Goal: Task Accomplishment & Management: Use online tool/utility

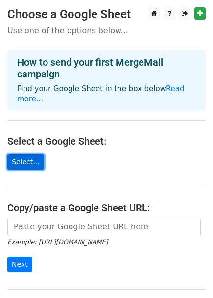
click at [25, 154] on link "Select..." at bounding box center [25, 161] width 37 height 15
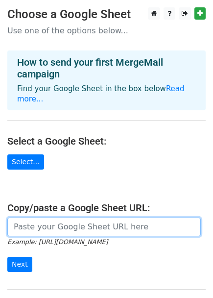
click at [89, 219] on input "url" at bounding box center [103, 226] width 193 height 19
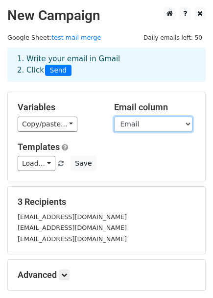
click at [142, 124] on select "F/name L/name Email Industry Para" at bounding box center [153, 124] width 78 height 15
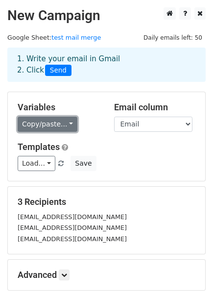
click at [64, 123] on link "Copy/paste..." at bounding box center [48, 124] width 60 height 15
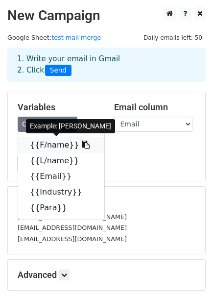
click at [58, 143] on link "{{F/name}}" at bounding box center [61, 145] width 86 height 16
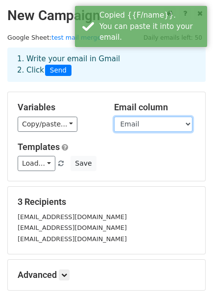
click at [161, 124] on select "F/name L/name Email Industry Para" at bounding box center [153, 124] width 78 height 15
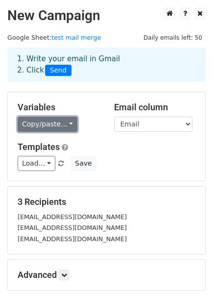
click at [48, 122] on link "Copy/paste..." at bounding box center [48, 124] width 60 height 15
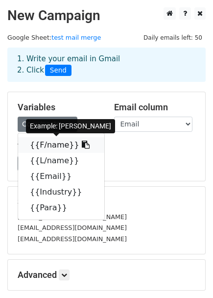
click at [57, 142] on link "{{F/name}}" at bounding box center [61, 145] width 86 height 16
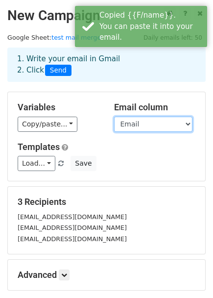
click at [143, 123] on select "F/name L/name Email Industry Para" at bounding box center [153, 124] width 78 height 15
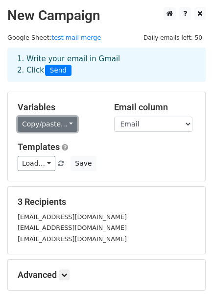
click at [67, 123] on link "Copy/paste..." at bounding box center [48, 124] width 60 height 15
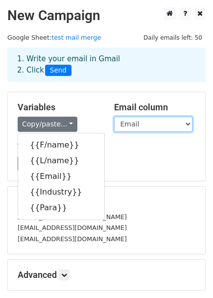
click at [155, 124] on select "F/name L/name Email Industry Para" at bounding box center [153, 124] width 78 height 15
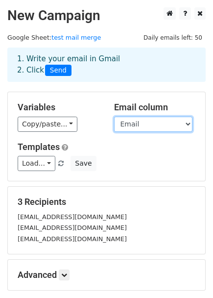
click at [161, 127] on select "F/name L/name Email Industry Para" at bounding box center [153, 124] width 78 height 15
click at [114, 117] on select "F/name L/name Email Industry Para" at bounding box center [153, 124] width 78 height 15
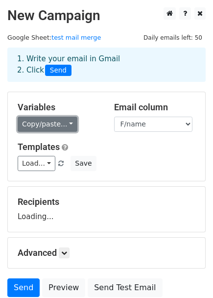
click at [39, 119] on link "Copy/paste..." at bounding box center [48, 124] width 60 height 15
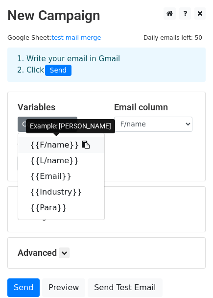
click at [55, 146] on link "{{F/name}}" at bounding box center [61, 145] width 86 height 16
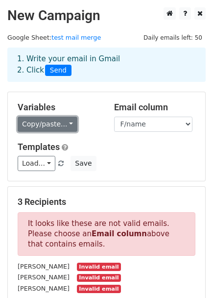
click at [35, 127] on link "Copy/paste..." at bounding box center [48, 124] width 60 height 15
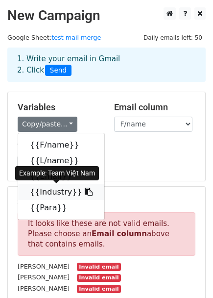
click at [53, 194] on link "{{Industry}}" at bounding box center [61, 192] width 86 height 16
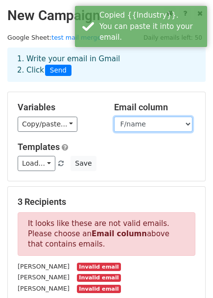
click at [143, 127] on select "F/name L/name Email Industry Para" at bounding box center [153, 124] width 78 height 15
click at [114, 117] on select "F/name L/name Email Industry Para" at bounding box center [153, 124] width 78 height 15
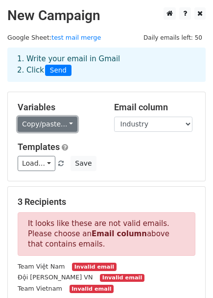
click at [45, 122] on link "Copy/paste..." at bounding box center [48, 124] width 60 height 15
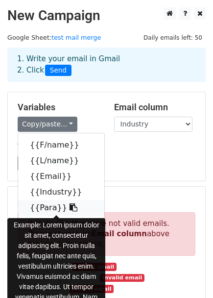
click at [47, 209] on link "{{Para}}" at bounding box center [61, 208] width 86 height 16
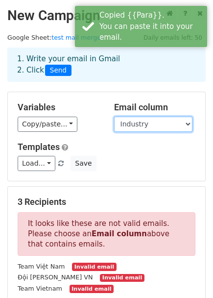
click at [161, 121] on select "F/name L/name Email Industry Para" at bounding box center [153, 124] width 78 height 15
select select "Para"
click at [114, 117] on select "F/name L/name Email Industry Para" at bounding box center [153, 124] width 78 height 15
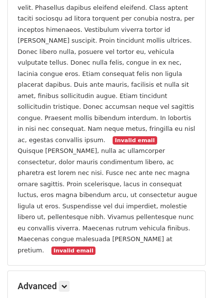
scroll to position [482, 0]
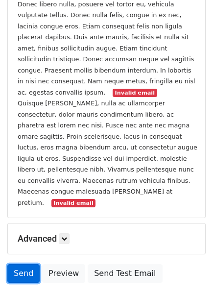
click at [26, 264] on link "Send" at bounding box center [23, 273] width 32 height 19
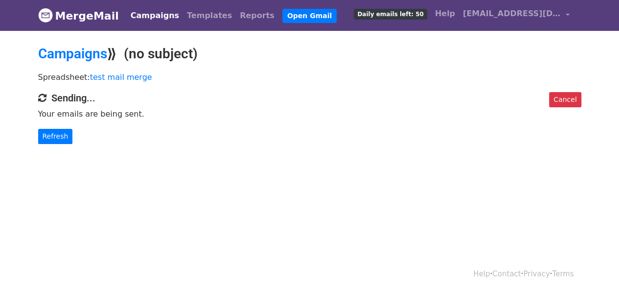
click at [75, 97] on h4 "Sending..." at bounding box center [310, 98] width 544 height 12
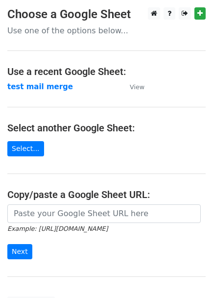
click at [57, 31] on p "Use one of the options below..." at bounding box center [106, 30] width 198 height 10
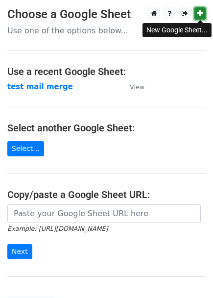
click at [203, 18] on link at bounding box center [199, 13] width 11 height 12
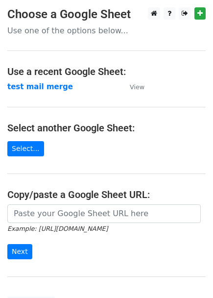
click at [66, 30] on p "Use one of the options below..." at bounding box center [106, 30] width 198 height 10
click at [22, 31] on p "Use one of the options below..." at bounding box center [106, 30] width 198 height 10
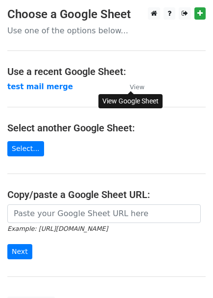
click at [135, 86] on small "View" at bounding box center [137, 86] width 15 height 7
click at [28, 85] on strong "test mail merge" at bounding box center [40, 86] width 66 height 9
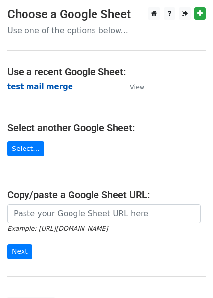
click at [28, 87] on strong "test mail merge" at bounding box center [40, 86] width 66 height 9
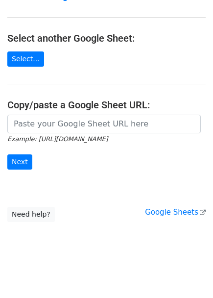
scroll to position [90, 0]
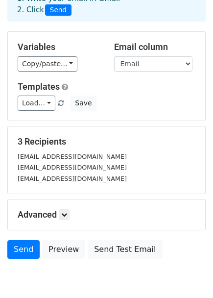
scroll to position [61, 0]
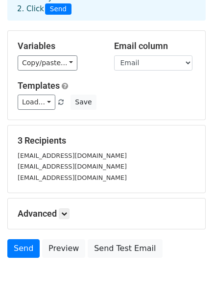
click at [71, 174] on small "[EMAIL_ADDRESS][DOMAIN_NAME]" at bounding box center [72, 177] width 109 height 7
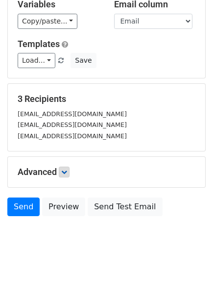
scroll to position [0, 0]
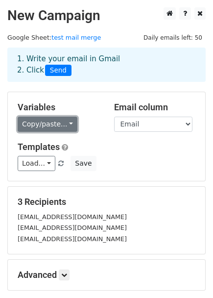
click at [60, 126] on link "Copy/paste..." at bounding box center [48, 124] width 60 height 15
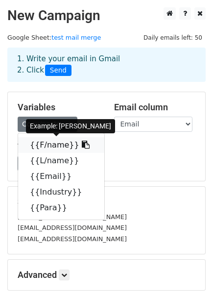
click at [53, 148] on link "{{F/name}}" at bounding box center [61, 145] width 86 height 16
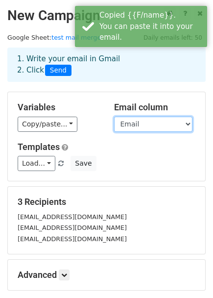
click at [141, 122] on select "F/name L/name Email Industry Para" at bounding box center [153, 124] width 78 height 15
click at [114, 117] on select "F/name L/name Email Industry Para" at bounding box center [153, 124] width 78 height 15
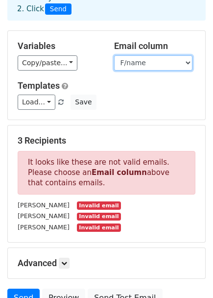
scroll to position [62, 0]
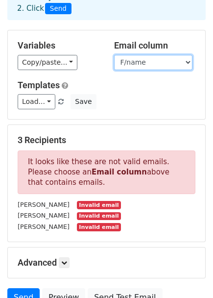
click at [152, 59] on select "F/name L/name Email Industry Para" at bounding box center [153, 62] width 78 height 15
select select "Email"
click at [114, 55] on select "F/name L/name Email Industry Para" at bounding box center [153, 62] width 78 height 15
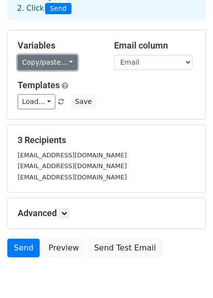
click at [35, 57] on link "Copy/paste..." at bounding box center [48, 62] width 60 height 15
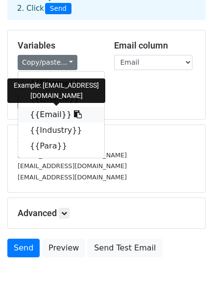
click at [52, 111] on link "{{Email}}" at bounding box center [61, 115] width 86 height 16
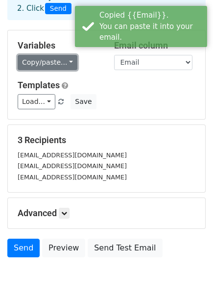
click at [44, 62] on link "Copy/paste..." at bounding box center [48, 62] width 60 height 15
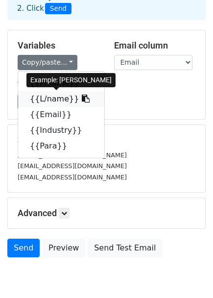
click at [54, 98] on link "{{L/name}}" at bounding box center [61, 99] width 86 height 16
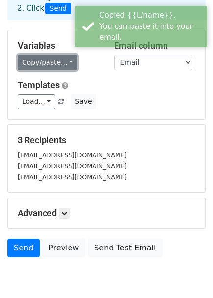
click at [50, 61] on link "Copy/paste..." at bounding box center [48, 62] width 60 height 15
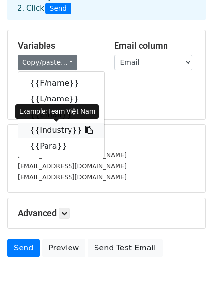
click at [50, 126] on link "{{Industry}}" at bounding box center [61, 130] width 86 height 16
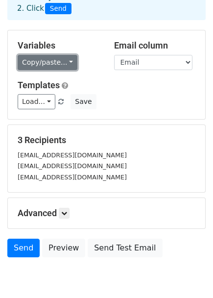
click at [24, 63] on link "Copy/paste..." at bounding box center [48, 62] width 60 height 15
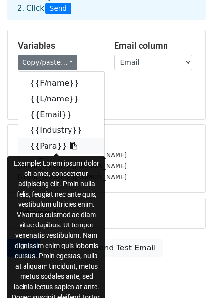
click at [43, 142] on link "{{Para}}" at bounding box center [61, 146] width 86 height 16
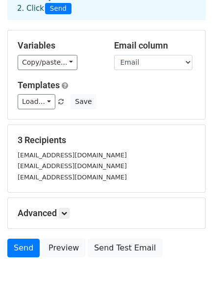
scroll to position [103, 0]
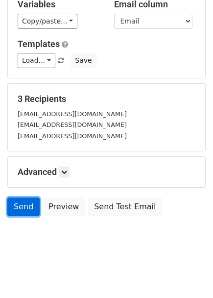
click at [24, 205] on link "Send" at bounding box center [23, 206] width 32 height 19
